Goal: Navigation & Orientation: Find specific page/section

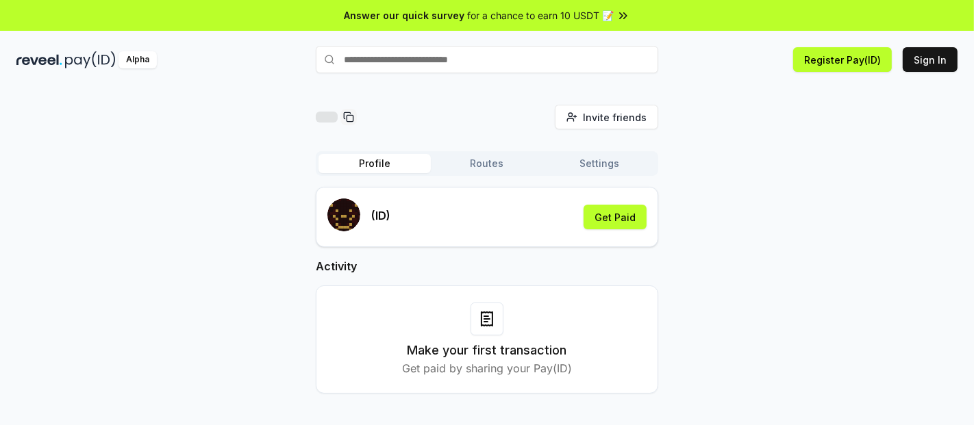
click at [624, 13] on icon at bounding box center [623, 16] width 14 height 14
